Goal: Find specific page/section: Find specific page/section

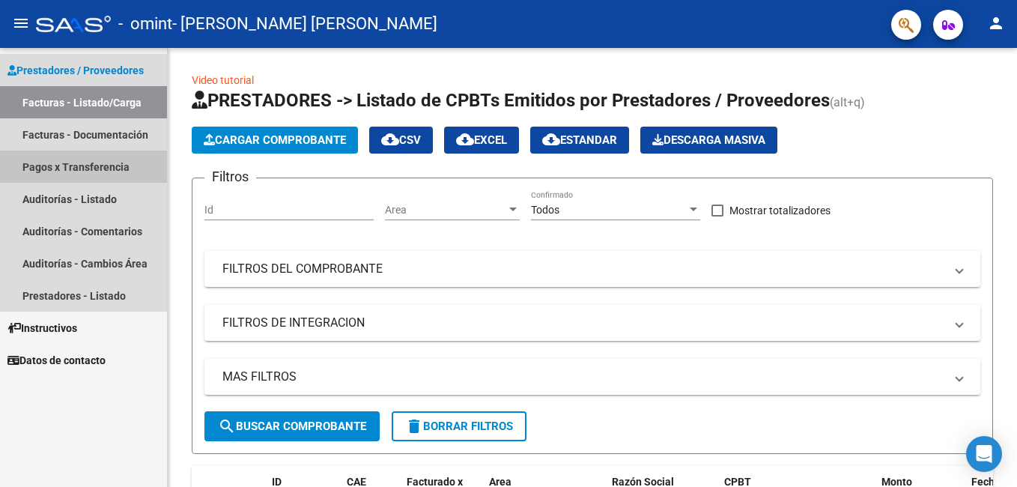
click at [80, 170] on link "Pagos x Transferencia" at bounding box center [83, 167] width 167 height 32
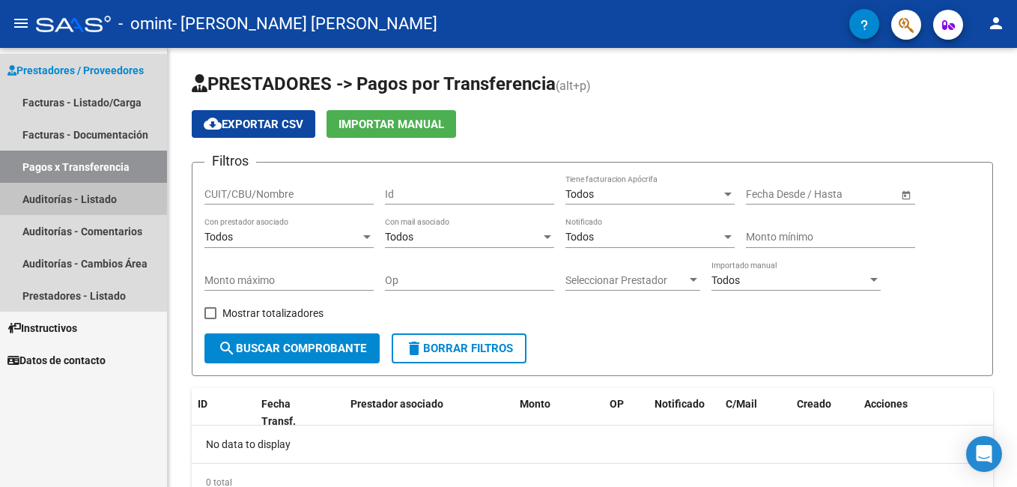
click at [81, 194] on link "Auditorías - Listado" at bounding box center [83, 199] width 167 height 32
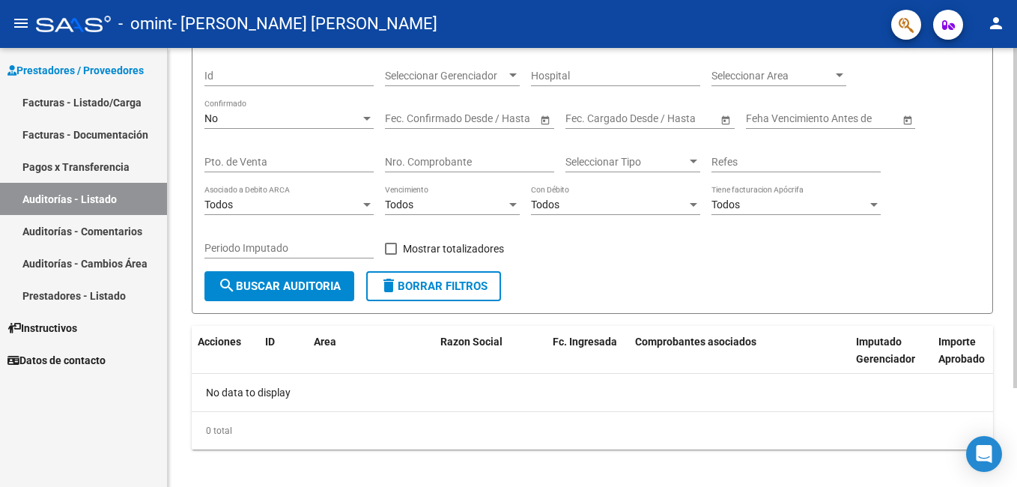
scroll to position [128, 0]
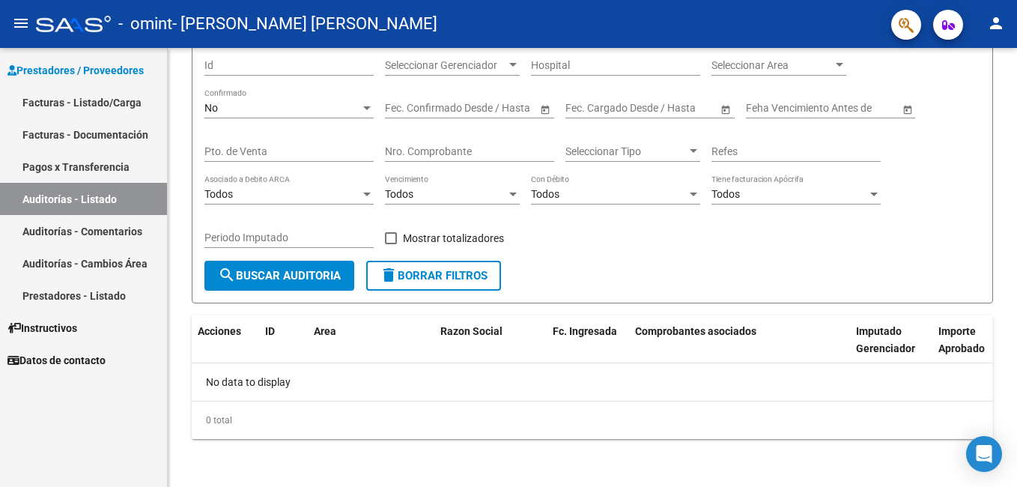
click at [110, 100] on link "Facturas - Listado/Carga" at bounding box center [83, 102] width 167 height 32
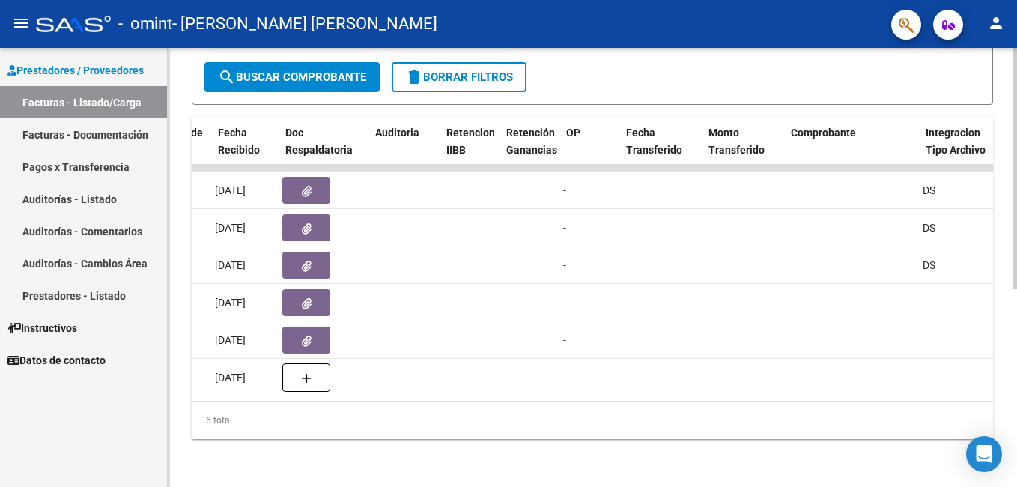
scroll to position [0, 907]
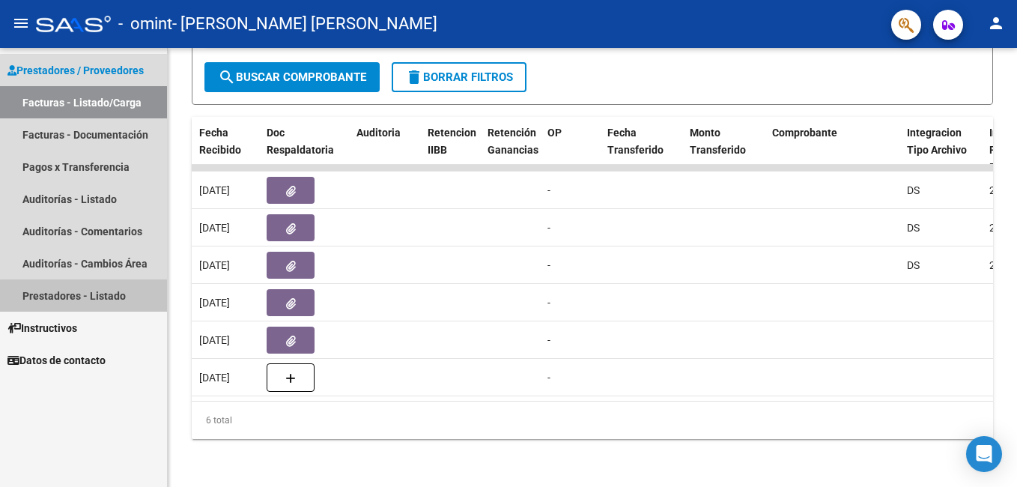
click at [108, 298] on link "Prestadores - Listado" at bounding box center [83, 295] width 167 height 32
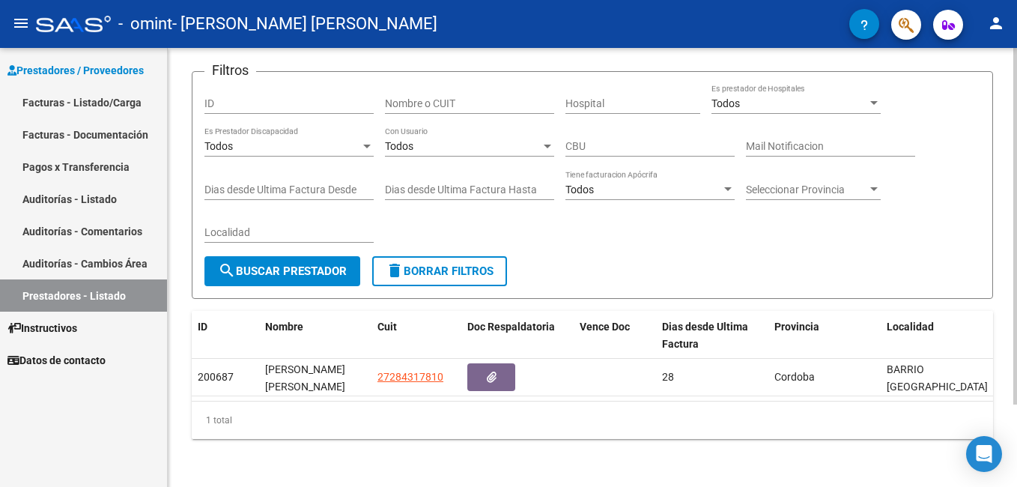
scroll to position [102, 0]
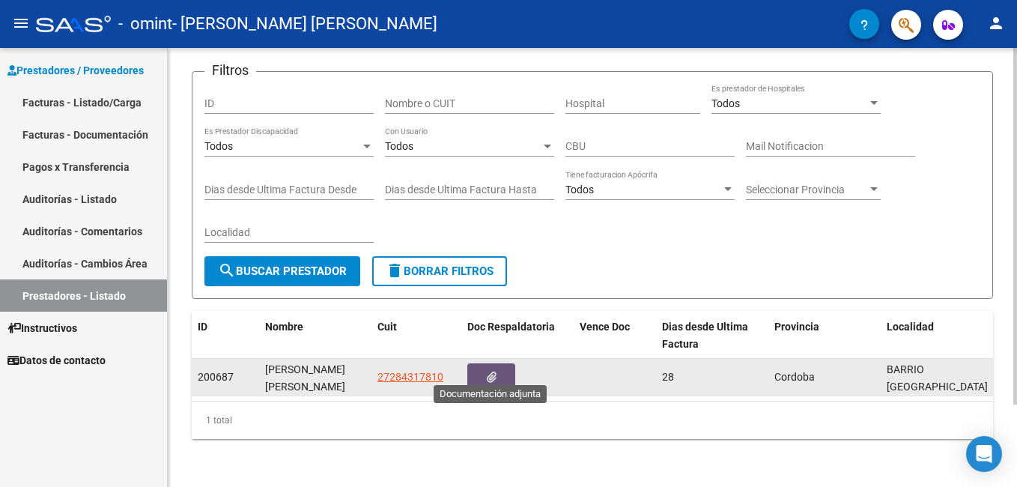
click at [494, 371] on icon "button" at bounding box center [492, 376] width 10 height 11
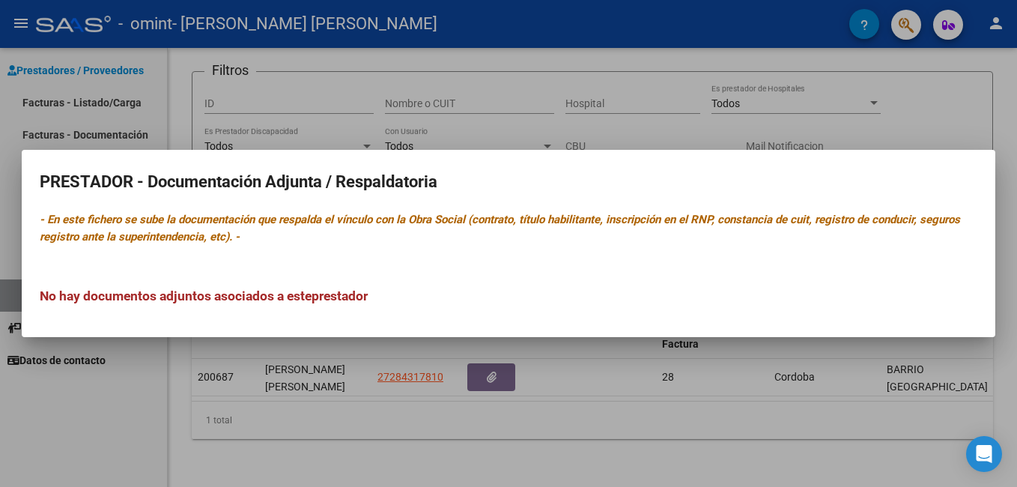
click at [398, 357] on div at bounding box center [508, 243] width 1017 height 487
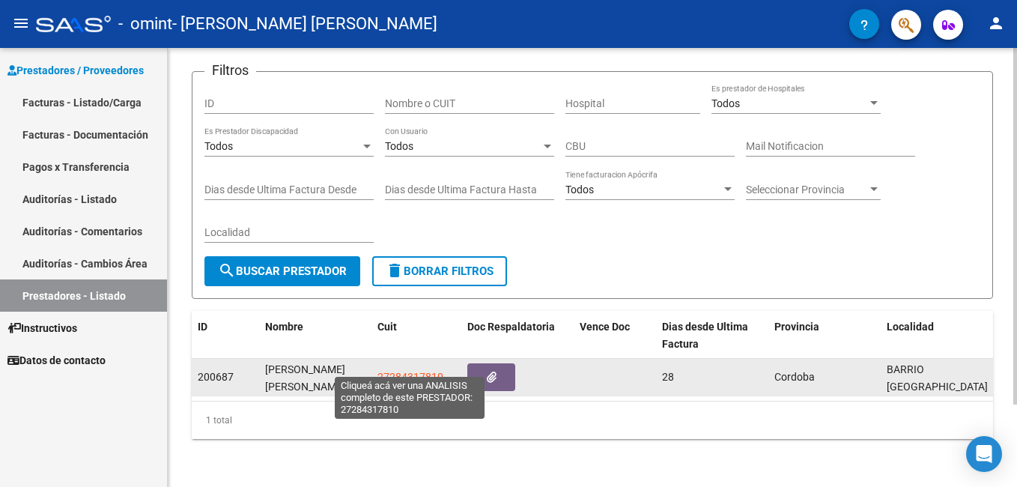
click at [398, 371] on span "27284317810" at bounding box center [410, 377] width 66 height 12
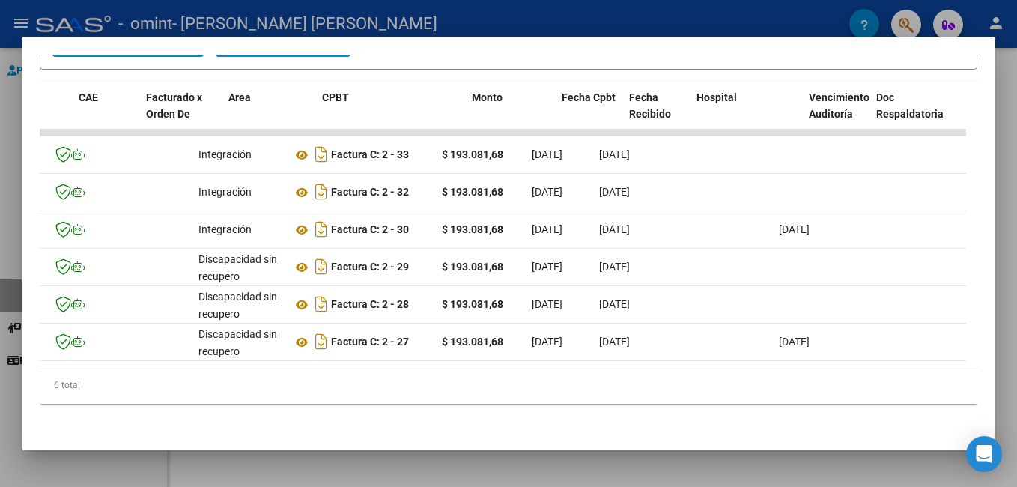
scroll to position [0, 0]
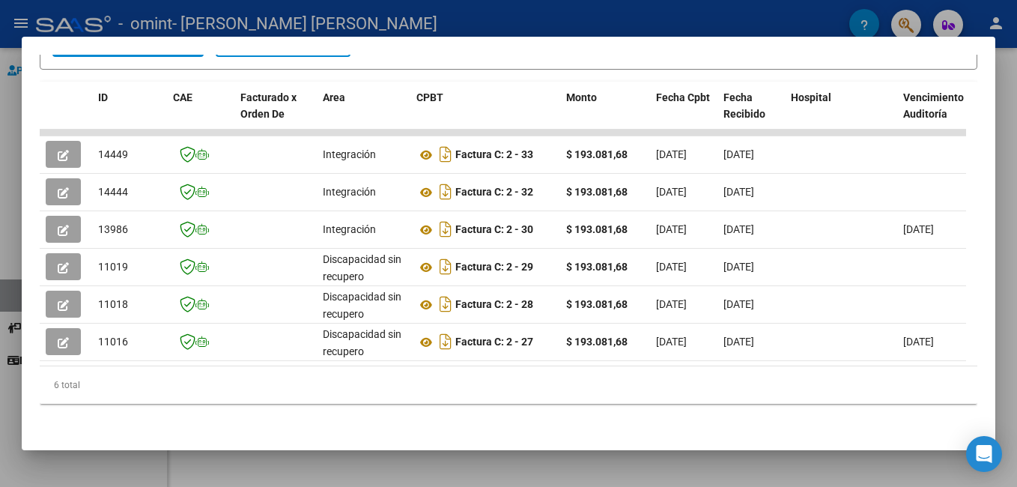
click at [151, 4] on div at bounding box center [508, 243] width 1017 height 487
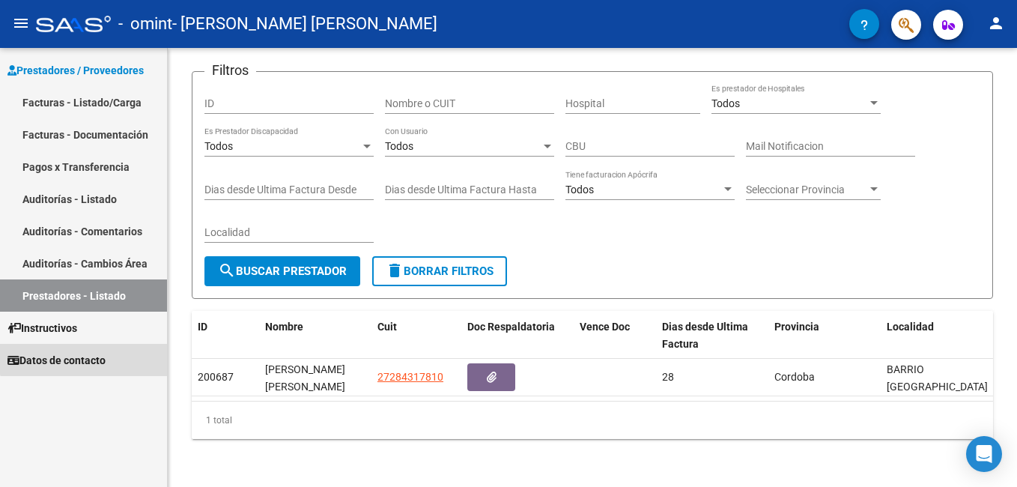
click at [85, 355] on span "Datos de contacto" at bounding box center [56, 360] width 98 height 16
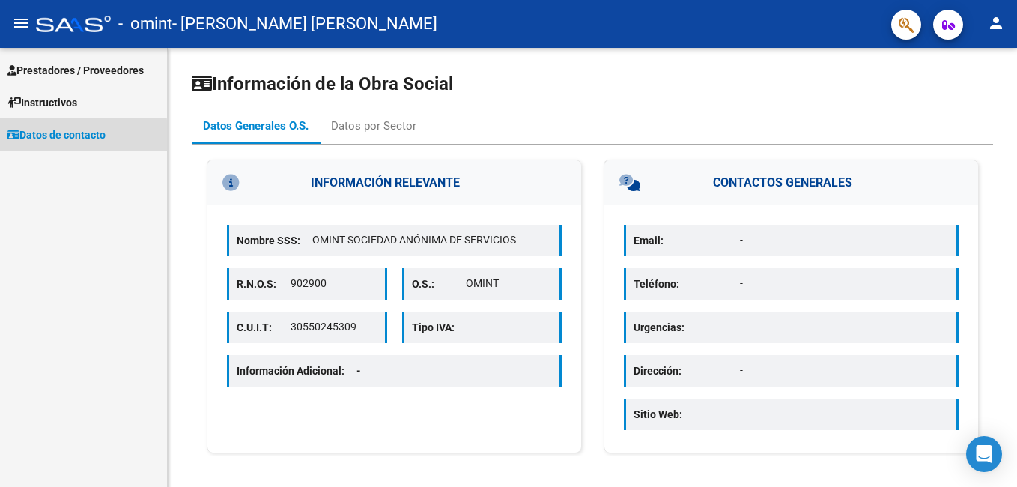
click at [70, 136] on span "Datos de contacto" at bounding box center [56, 135] width 98 height 16
click at [82, 67] on span "Prestadores / Proveedores" at bounding box center [75, 70] width 136 height 16
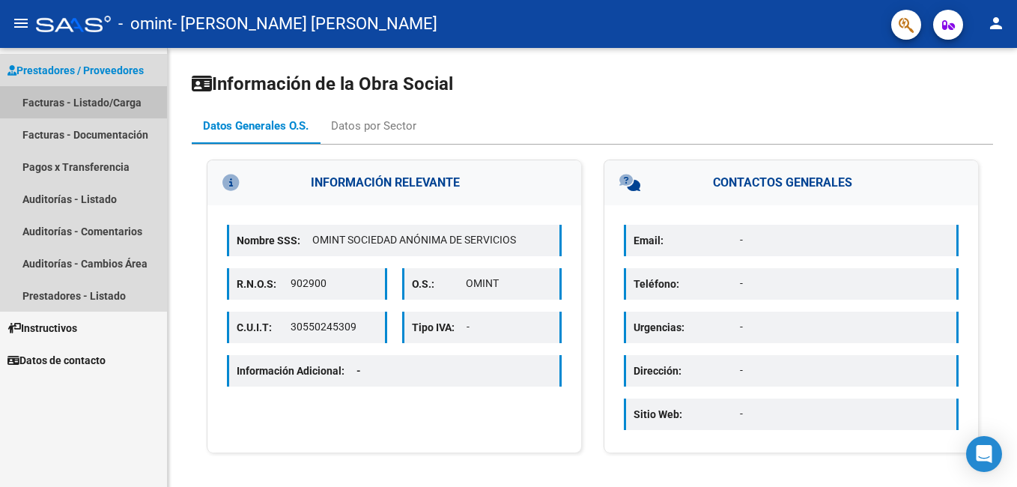
click at [85, 99] on link "Facturas - Listado/Carga" at bounding box center [83, 102] width 167 height 32
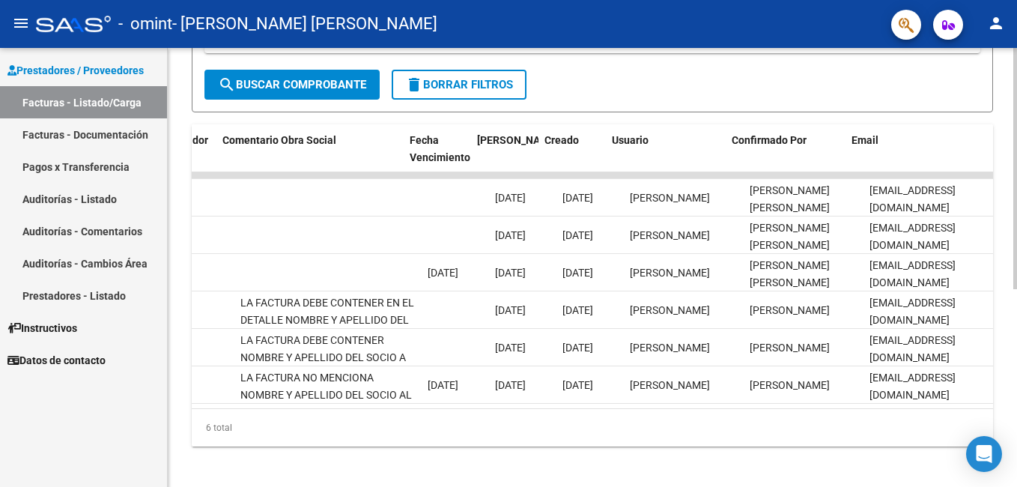
scroll to position [0, 2356]
